Goal: Transaction & Acquisition: Purchase product/service

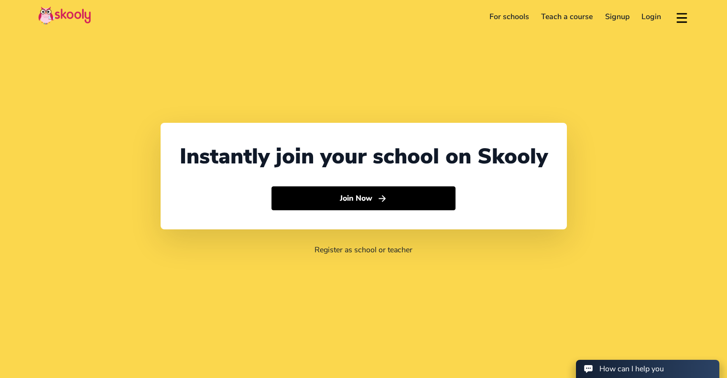
select select "60"
select select "[GEOGRAPHIC_DATA]"
select select "[GEOGRAPHIC_DATA]/Kuala_Lumpur"
click at [656, 16] on link "Login" at bounding box center [652, 16] width 32 height 15
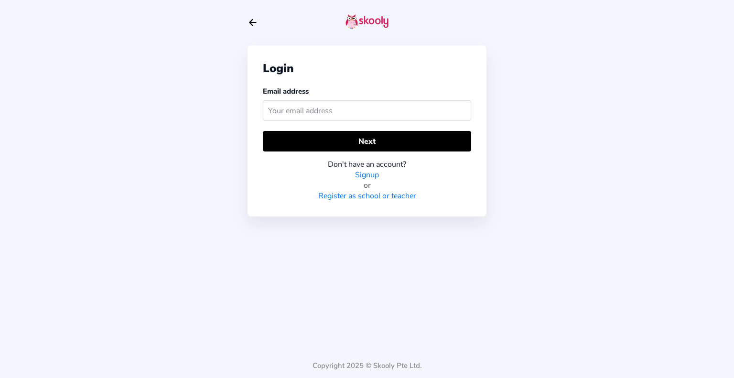
type input "L"
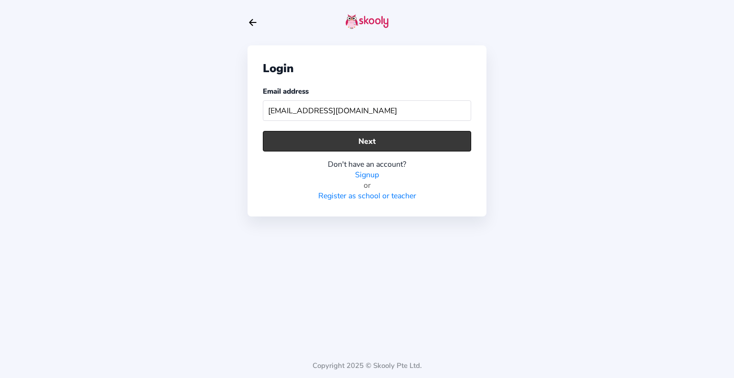
type input "leehewkuan1488@gmail.com"
click at [422, 137] on button "Next" at bounding box center [367, 141] width 208 height 21
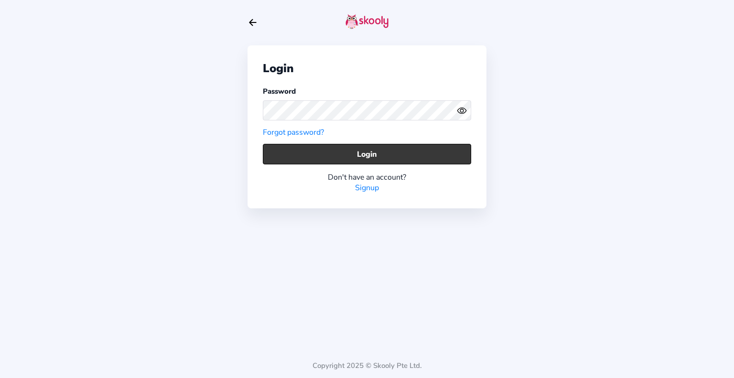
click at [387, 149] on button "Login" at bounding box center [367, 154] width 208 height 21
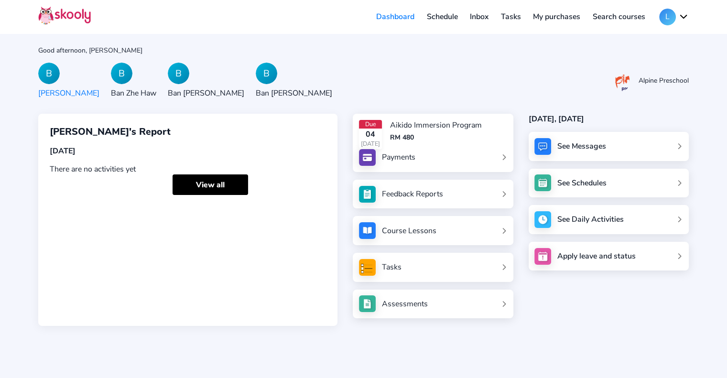
click at [468, 154] on link "Payments" at bounding box center [433, 157] width 148 height 17
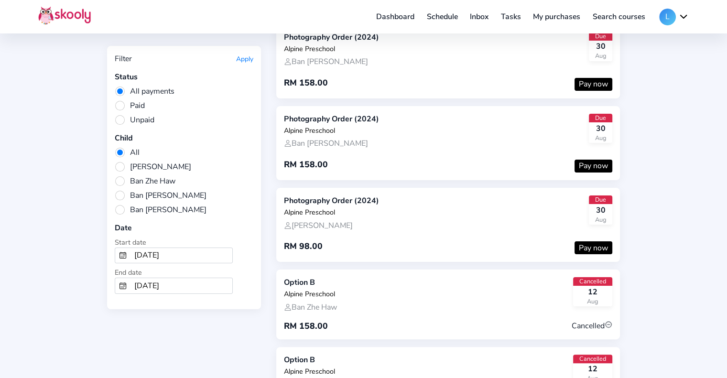
scroll to position [191, 0]
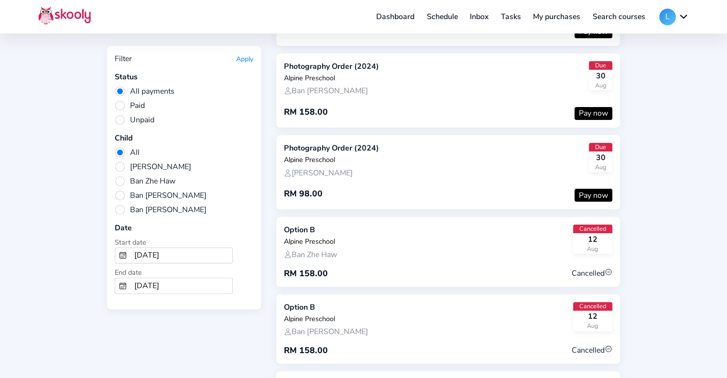
click at [123, 118] on span "Unpaid" at bounding box center [135, 120] width 40 height 11
click at [0, 0] on input "Unpaid" at bounding box center [0, 0] width 0 height 0
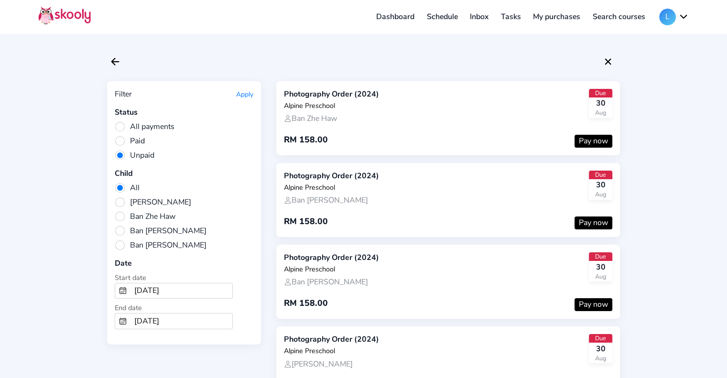
scroll to position [48, 0]
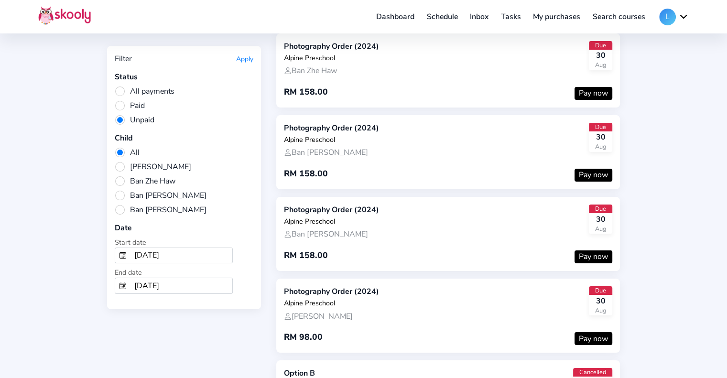
click at [598, 89] on button "Pay now" at bounding box center [594, 93] width 38 height 13
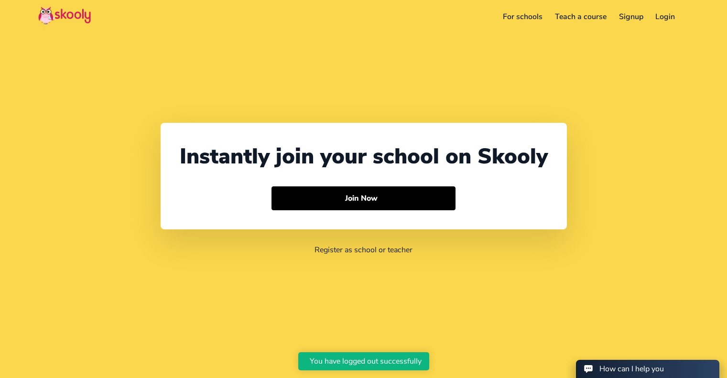
select select "60"
select select "Malaysia"
select select "Asia/Kuala_Lumpur"
click at [642, 17] on link "Login" at bounding box center [652, 16] width 32 height 15
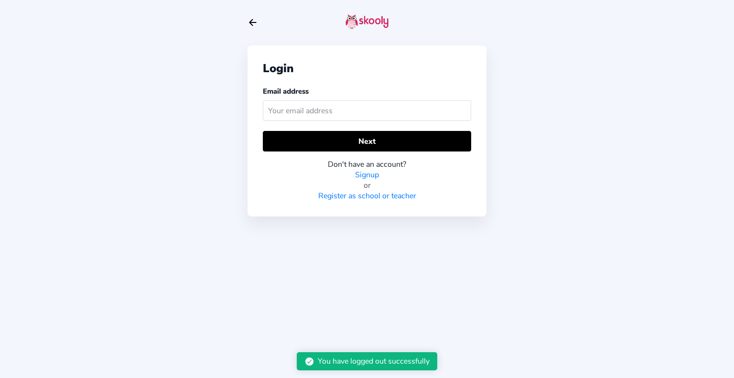
click at [366, 112] on input "text" at bounding box center [367, 110] width 208 height 21
type input "L"
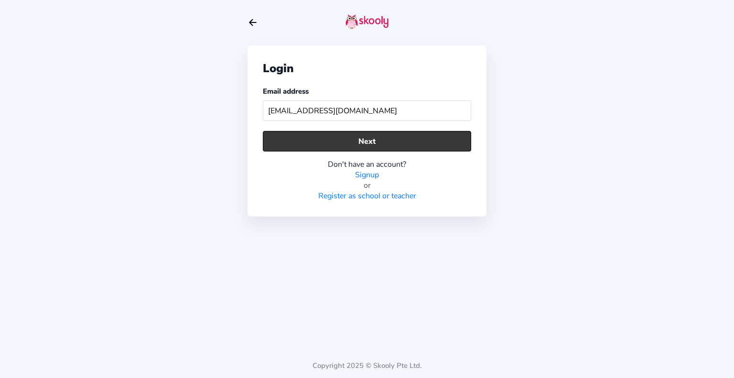
type input "leehewkuan1488@gmail.com"
click at [407, 146] on button "Next" at bounding box center [367, 141] width 208 height 21
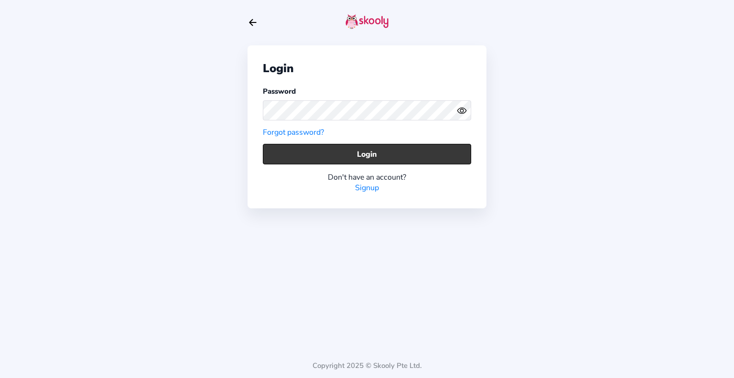
click at [400, 162] on button "Login" at bounding box center [367, 154] width 208 height 21
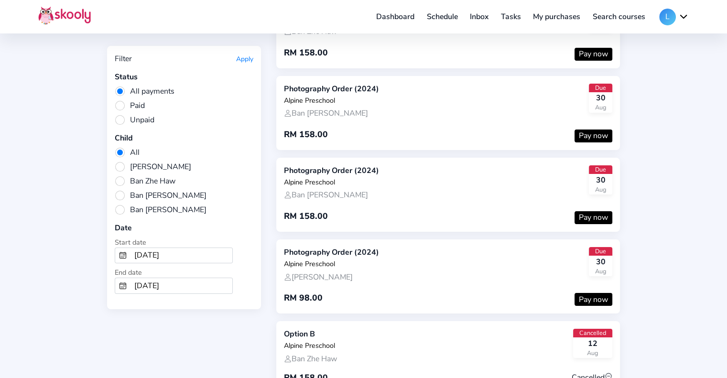
scroll to position [96, 0]
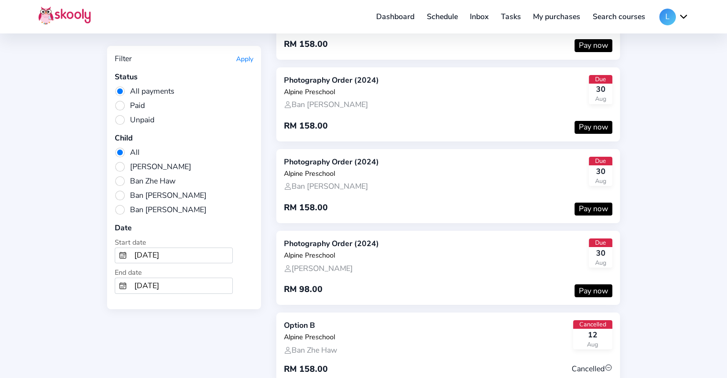
click at [588, 126] on button "Pay now" at bounding box center [594, 127] width 38 height 13
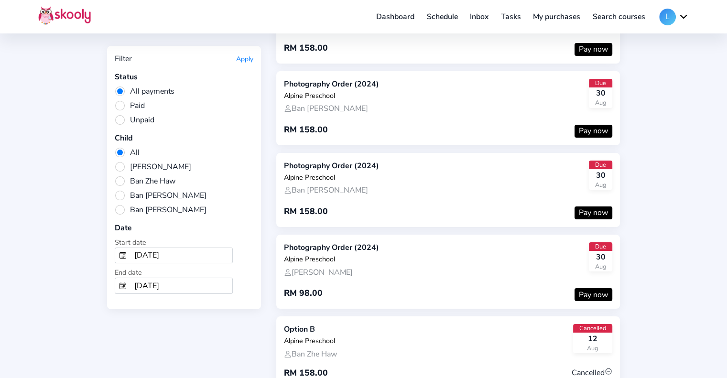
scroll to position [96, 0]
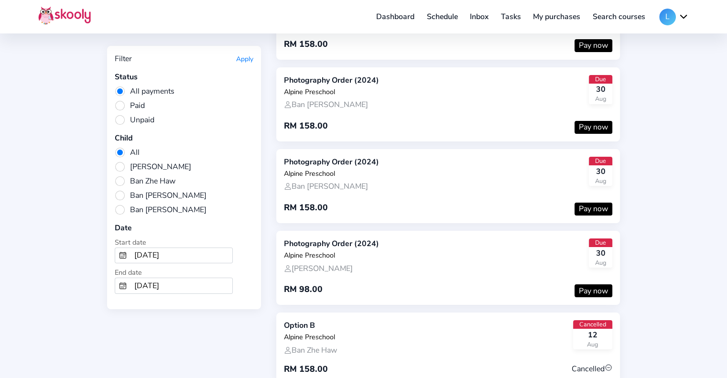
click at [593, 209] on button "Pay now" at bounding box center [594, 209] width 38 height 13
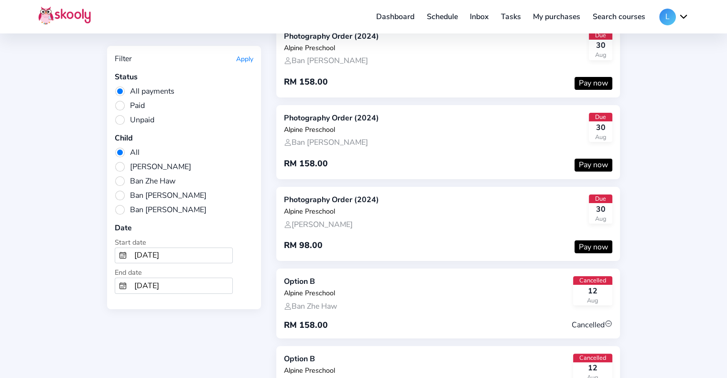
scroll to position [143, 0]
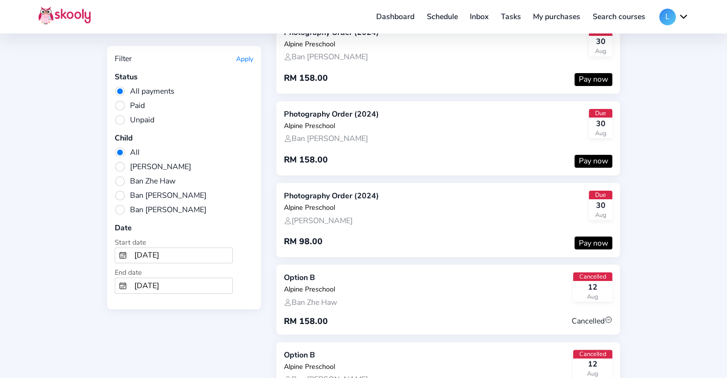
click at [596, 239] on button "Pay now" at bounding box center [594, 243] width 38 height 13
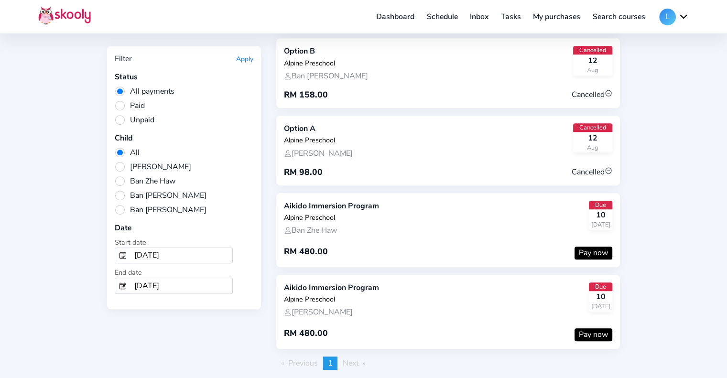
scroll to position [537, 0]
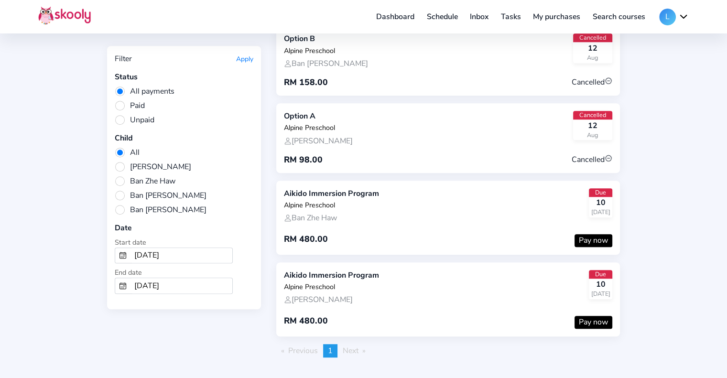
click at [587, 234] on button "Pay now" at bounding box center [594, 240] width 38 height 13
click at [600, 316] on button "Pay now" at bounding box center [594, 322] width 38 height 13
click at [358, 346] on span "Next page" at bounding box center [351, 351] width 16 height 11
click at [368, 344] on li "Next page" at bounding box center [354, 350] width 33 height 13
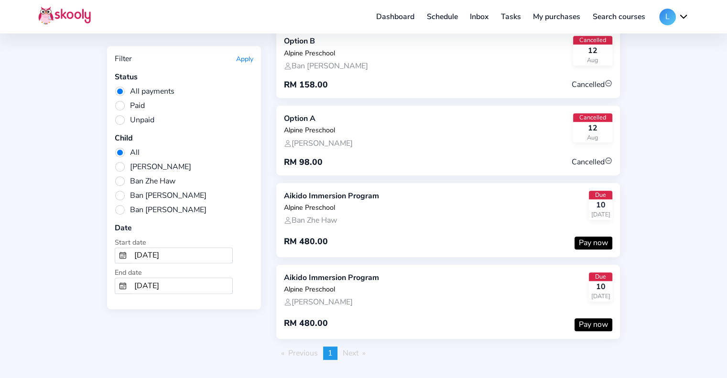
scroll to position [537, 0]
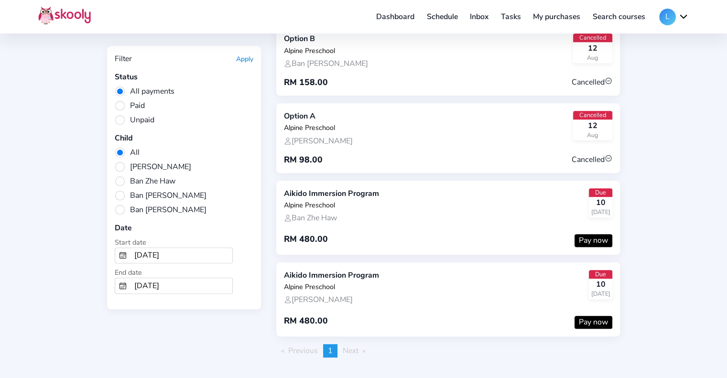
click at [117, 192] on span "Ban [PERSON_NAME]" at bounding box center [161, 195] width 92 height 11
click at [0, 0] on input "Ban [PERSON_NAME]" at bounding box center [0, 0] width 0 height 0
click at [243, 55] on button "Apply" at bounding box center [244, 58] width 17 height 9
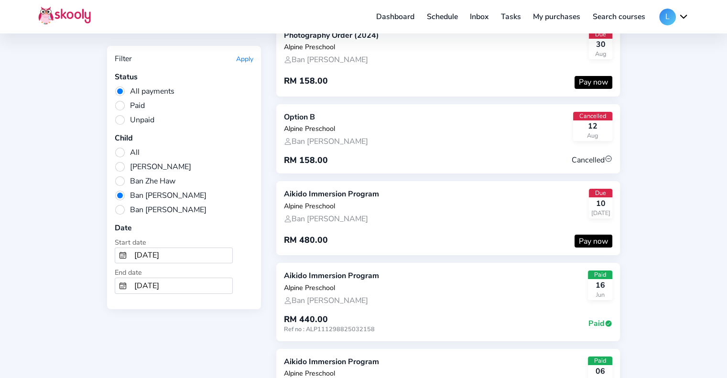
scroll to position [11, 0]
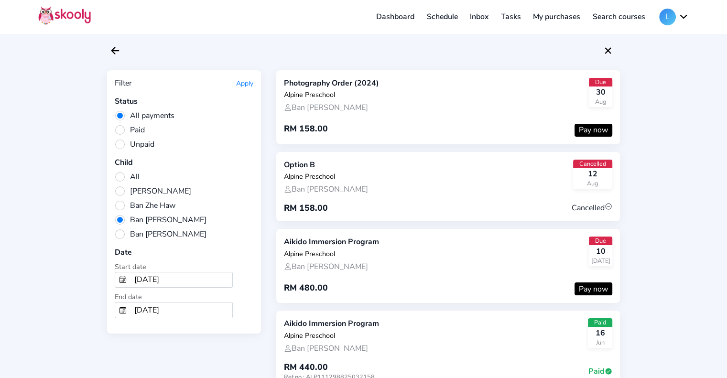
click at [586, 288] on button "Pay now" at bounding box center [594, 288] width 38 height 13
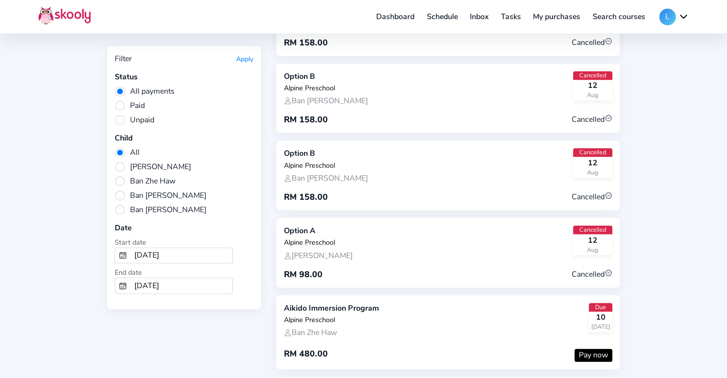
scroll to position [537, 0]
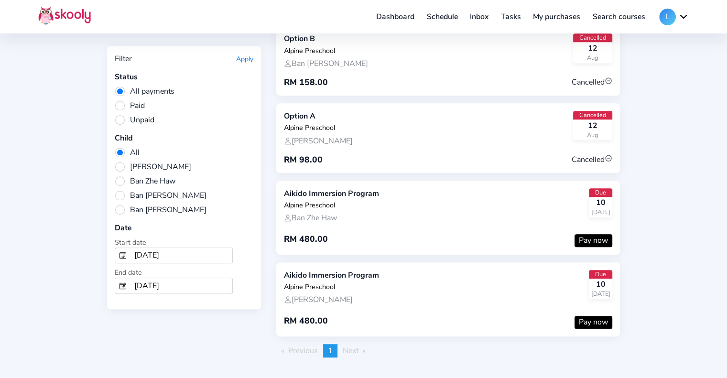
click at [347, 346] on span "Next page" at bounding box center [351, 351] width 16 height 11
click at [350, 346] on span "Next page" at bounding box center [351, 351] width 16 height 11
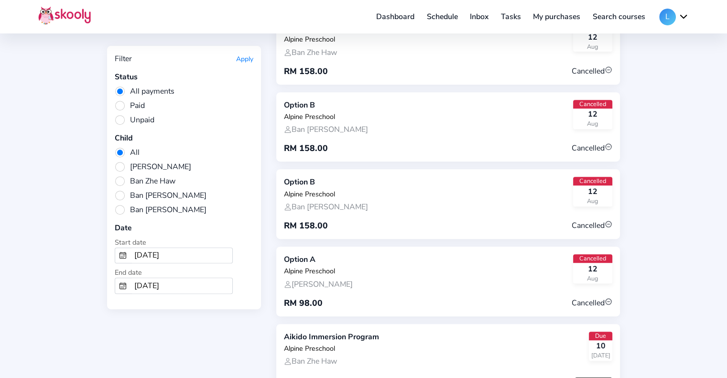
scroll to position [346, 0]
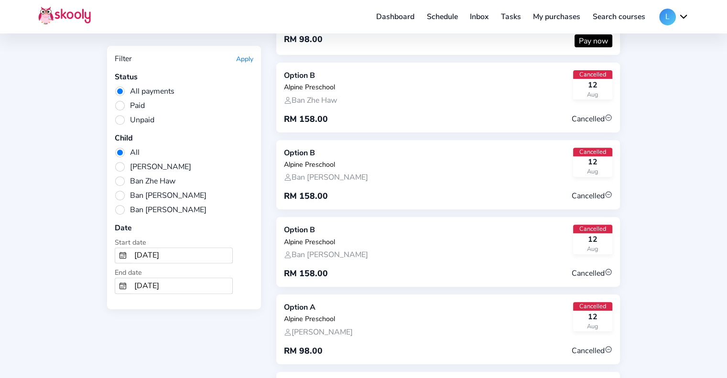
click at [120, 206] on span "Ban [PERSON_NAME]" at bounding box center [161, 210] width 92 height 11
click at [0, 0] on input "Ban [PERSON_NAME]" at bounding box center [0, 0] width 0 height 0
click at [243, 58] on button "Apply" at bounding box center [244, 58] width 17 height 9
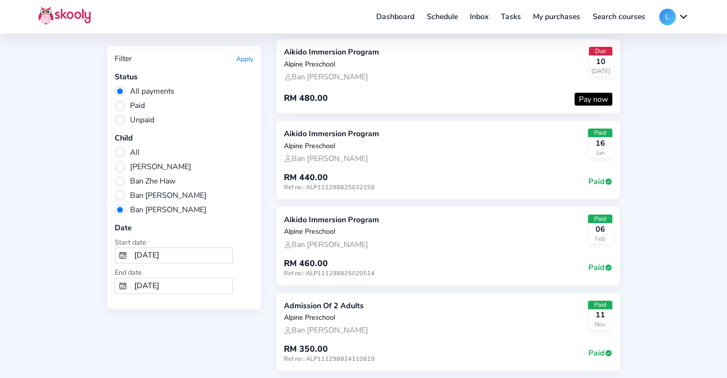
scroll to position [143, 0]
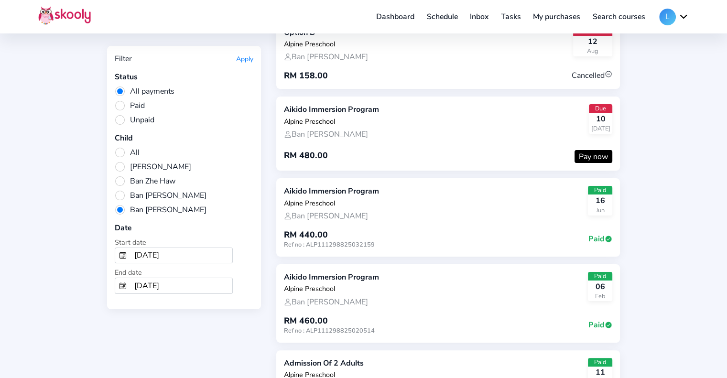
click at [583, 150] on button "Pay now" at bounding box center [594, 156] width 38 height 13
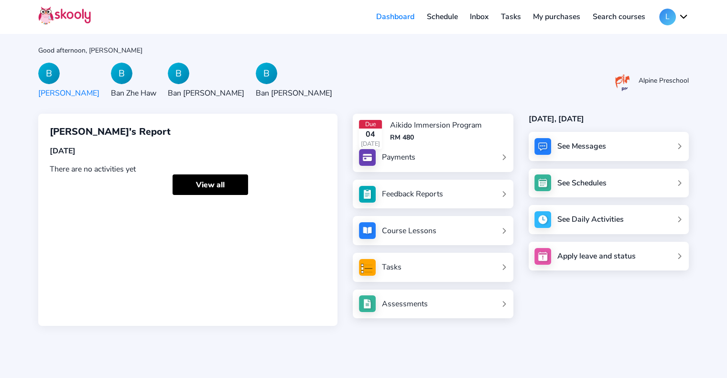
click at [495, 149] on link "Payments" at bounding box center [433, 157] width 148 height 17
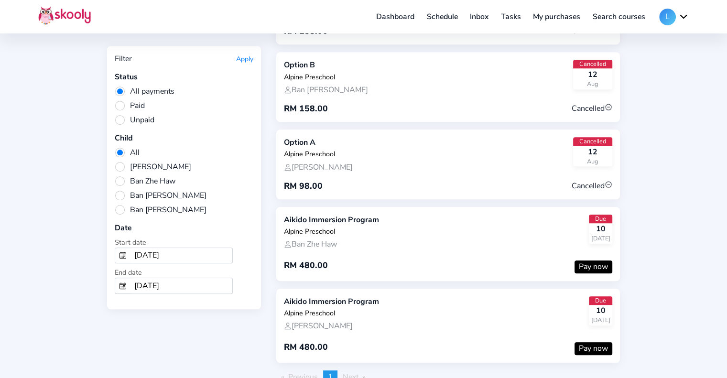
scroll to position [537, 0]
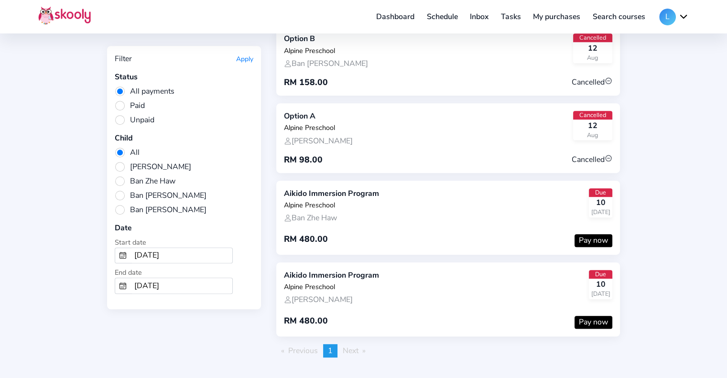
click at [368, 344] on li "Next page" at bounding box center [354, 350] width 33 height 13
click at [355, 346] on span "Next page" at bounding box center [351, 351] width 16 height 11
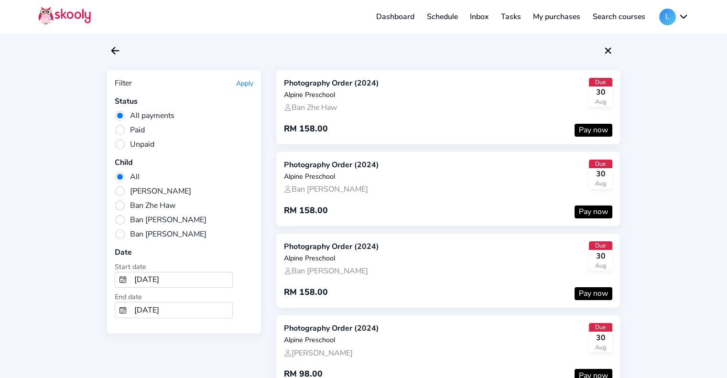
scroll to position [0, 0]
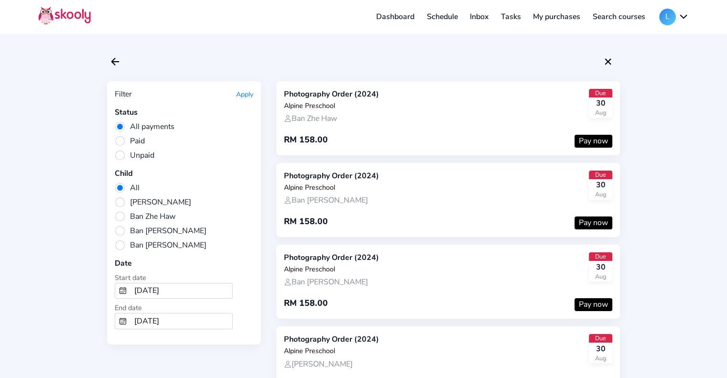
click at [151, 228] on span "Ban [PERSON_NAME]" at bounding box center [161, 231] width 92 height 11
click at [0, 0] on input "Ban [PERSON_NAME]" at bounding box center [0, 0] width 0 height 0
click at [145, 240] on span "Ban [PERSON_NAME]" at bounding box center [161, 245] width 92 height 11
click at [0, 0] on input "Ban [PERSON_NAME]" at bounding box center [0, 0] width 0 height 0
click at [137, 141] on span "Paid" at bounding box center [130, 141] width 30 height 11
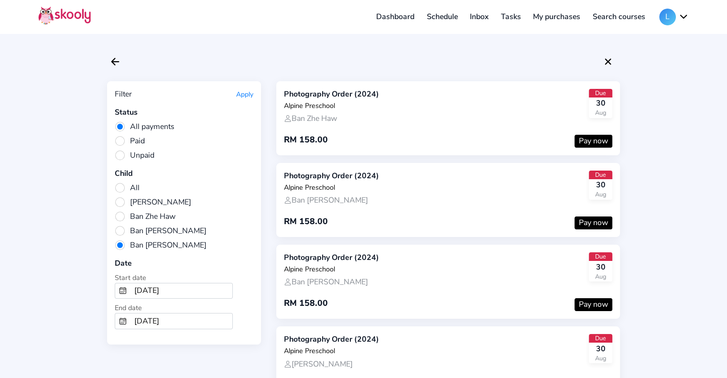
click at [0, 0] on input "Paid" at bounding box center [0, 0] width 0 height 0
click at [247, 94] on button "Apply" at bounding box center [244, 94] width 17 height 9
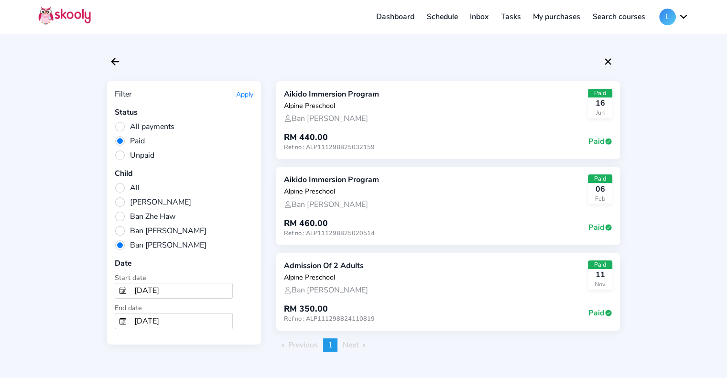
click at [145, 154] on span "Unpaid" at bounding box center [135, 155] width 40 height 11
click at [0, 0] on input "Unpaid" at bounding box center [0, 0] width 0 height 0
click at [239, 94] on button "Apply" at bounding box center [244, 94] width 17 height 9
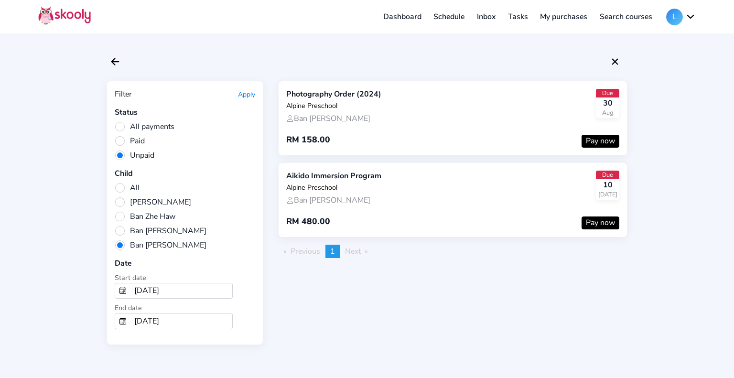
click at [350, 248] on span "Next page" at bounding box center [353, 251] width 16 height 11
click at [118, 185] on span "All" at bounding box center [127, 188] width 25 height 11
click at [0, 0] on input "All" at bounding box center [0, 0] width 0 height 0
click at [249, 96] on button "Apply" at bounding box center [246, 94] width 17 height 9
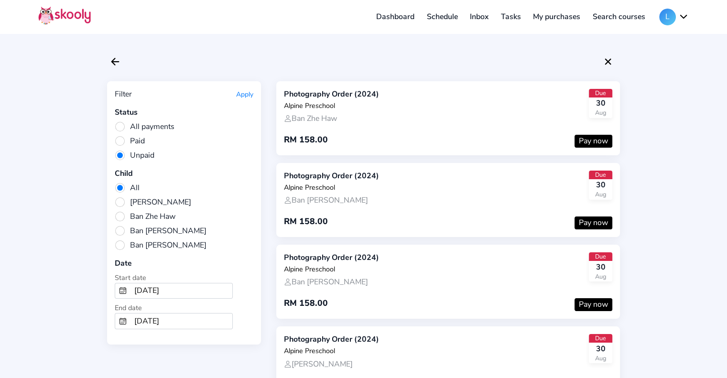
click at [692, 17] on header "Dashboard Schedule Inbox Tasks My purchases Search courses L My account Logout …" at bounding box center [363, 16] width 727 height 33
click at [686, 19] on button "L" at bounding box center [674, 17] width 30 height 17
click at [655, 56] on link "Logout" at bounding box center [644, 61] width 87 height 20
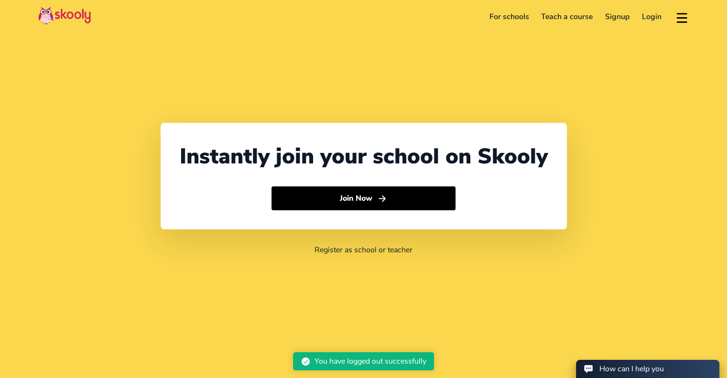
select select "60"
select select "[GEOGRAPHIC_DATA]"
select select "[GEOGRAPHIC_DATA]/Kuala_Lumpur"
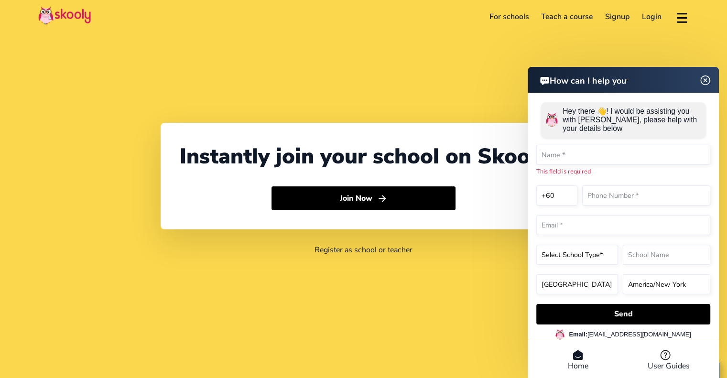
click at [707, 93] on header "How can I help you" at bounding box center [623, 80] width 191 height 26
click at [706, 86] on img at bounding box center [705, 80] width 18 height 12
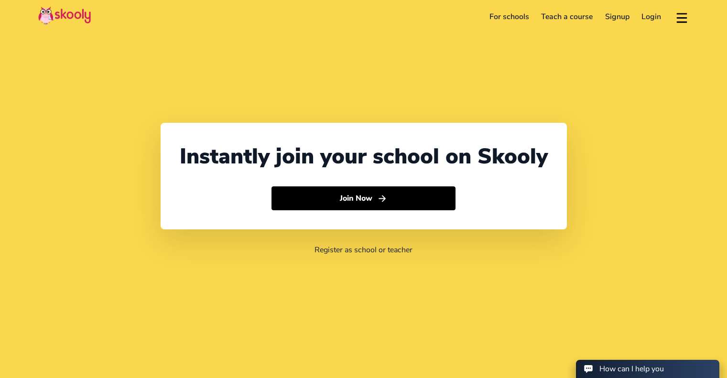
select select "60"
select select "[GEOGRAPHIC_DATA]"
select select "[GEOGRAPHIC_DATA]/Kuala_Lumpur"
click at [649, 16] on link "Login" at bounding box center [652, 16] width 32 height 15
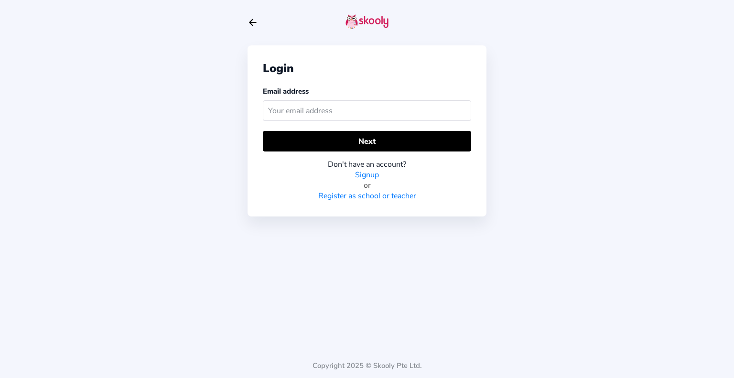
click at [360, 113] on input "text" at bounding box center [367, 110] width 208 height 21
click at [312, 110] on input "leehewkuan![EMAIL_ADDRESS][DOMAIN_NAME]" at bounding box center [367, 110] width 208 height 21
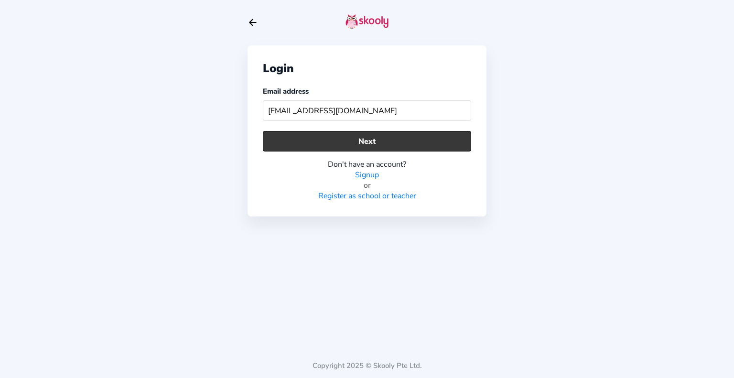
type input "[EMAIL_ADDRESS][DOMAIN_NAME]"
click at [392, 141] on button "Next" at bounding box center [367, 141] width 208 height 21
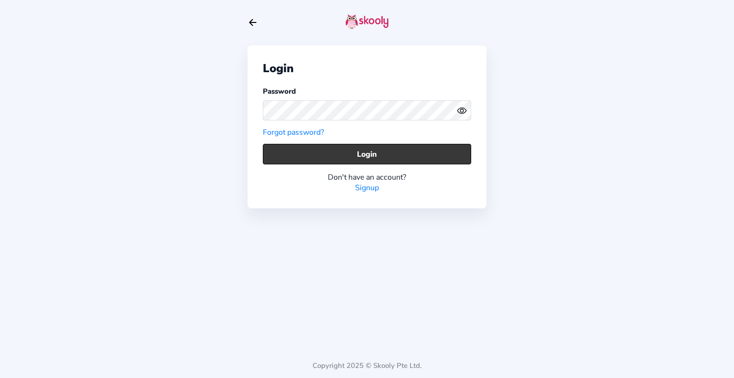
click at [384, 151] on button "Login" at bounding box center [367, 154] width 208 height 21
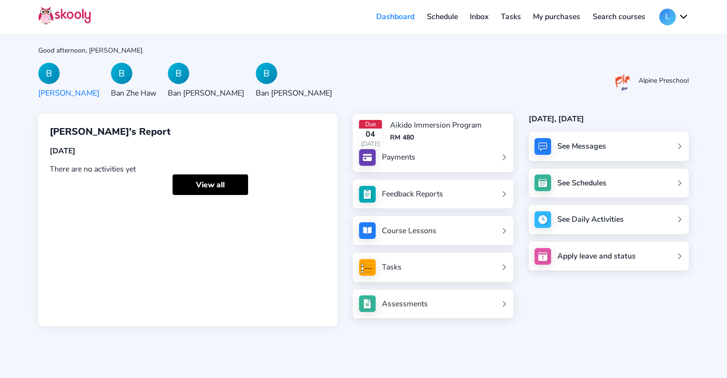
click at [474, 161] on link "Payments" at bounding box center [433, 157] width 148 height 17
click at [504, 160] on link "Payments" at bounding box center [433, 157] width 148 height 17
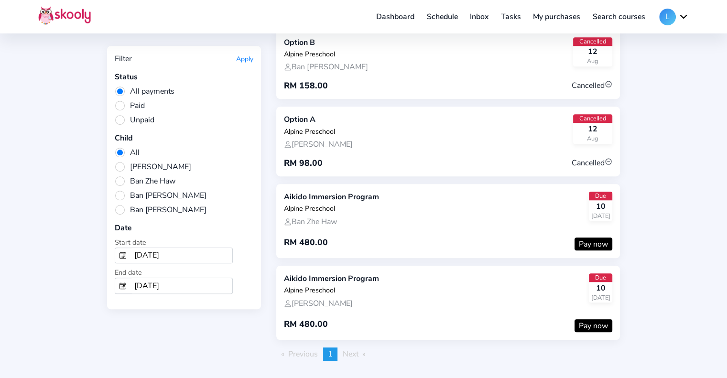
scroll to position [541, 0]
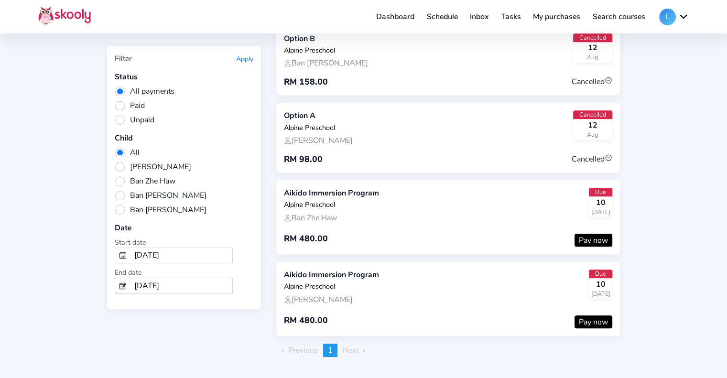
click at [348, 345] on span "Next page" at bounding box center [351, 350] width 16 height 11
click at [302, 345] on span "Previous page" at bounding box center [303, 350] width 30 height 11
click at [354, 345] on span "Next page" at bounding box center [351, 350] width 16 height 11
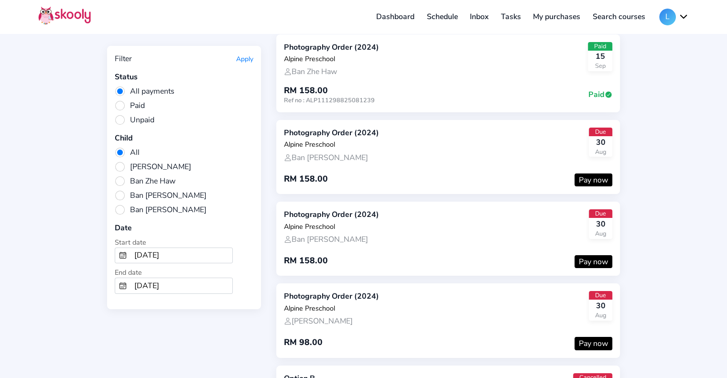
scroll to position [0, 0]
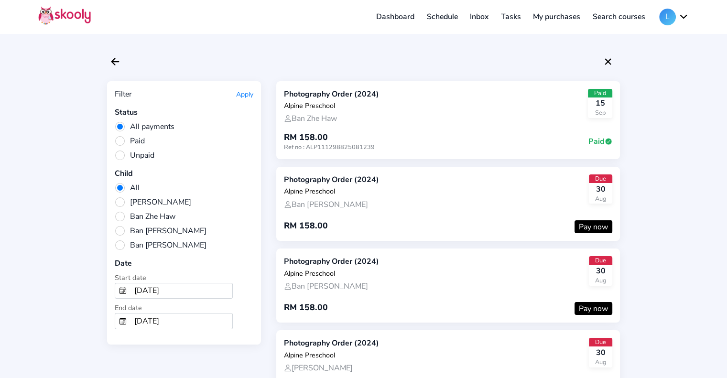
click at [685, 15] on button "L" at bounding box center [674, 17] width 30 height 17
click at [629, 61] on span "Logout" at bounding box center [636, 61] width 25 height 14
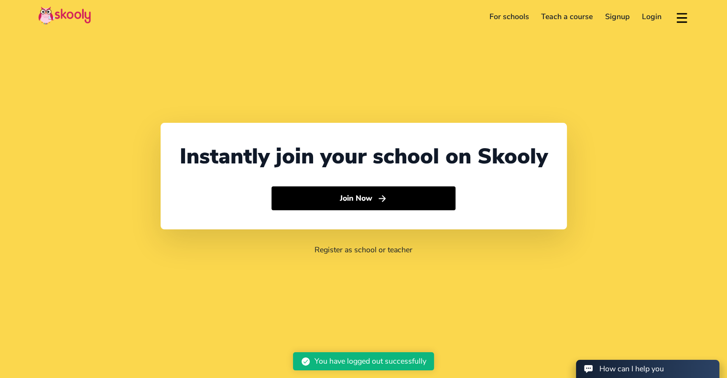
select select "60"
select select "[GEOGRAPHIC_DATA]"
select select "[GEOGRAPHIC_DATA]/Kuala_Lumpur"
